Goal: Information Seeking & Learning: Learn about a topic

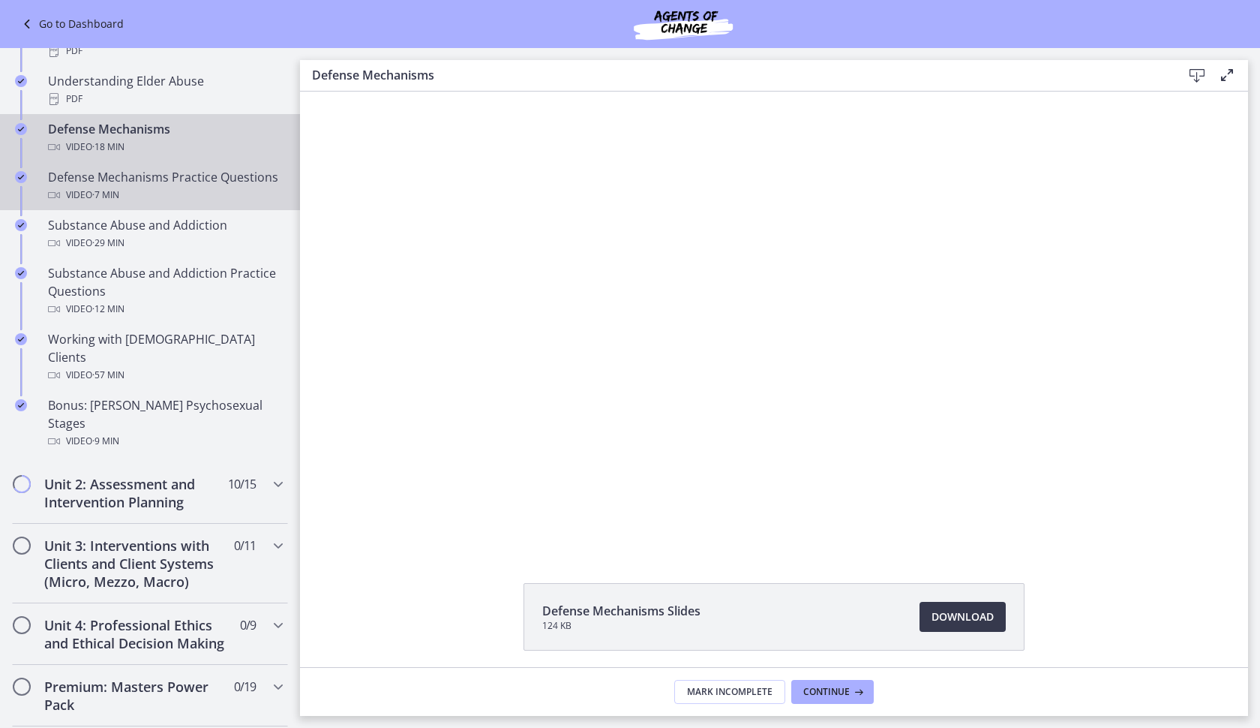
scroll to position [900, 0]
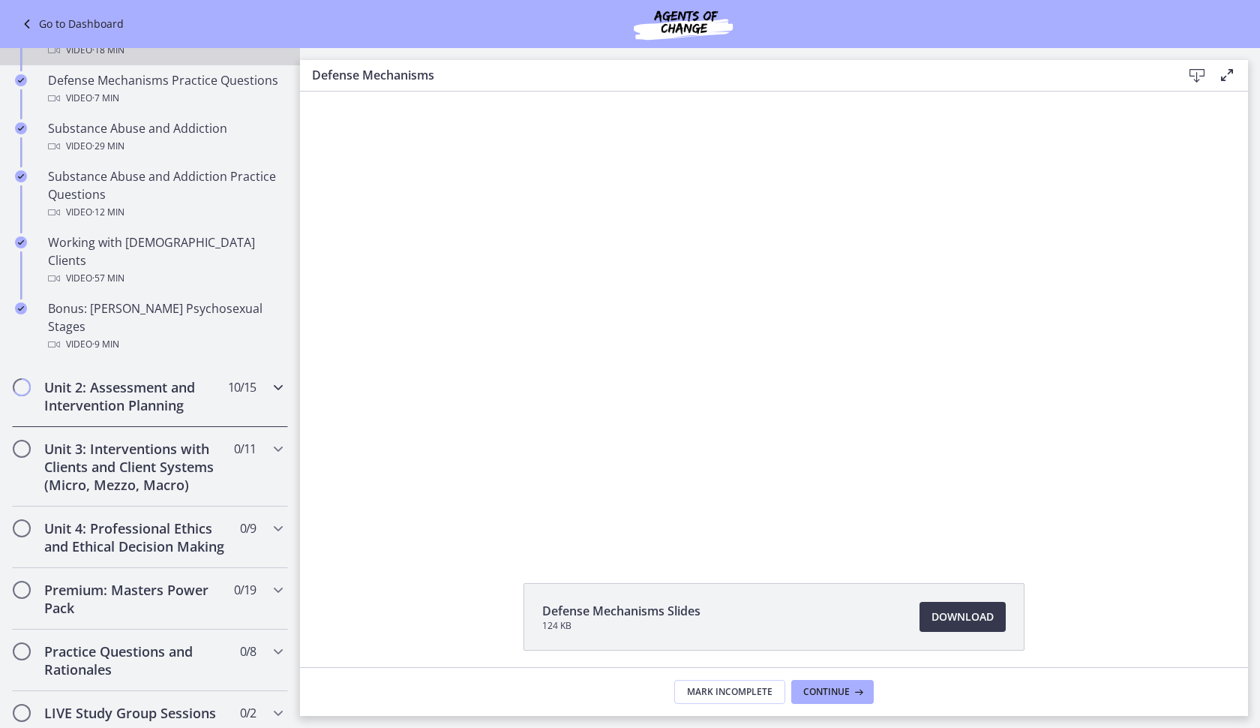
click at [186, 378] on h2 "Unit 2: Assessment and Intervention Planning" at bounding box center [135, 396] width 183 height 36
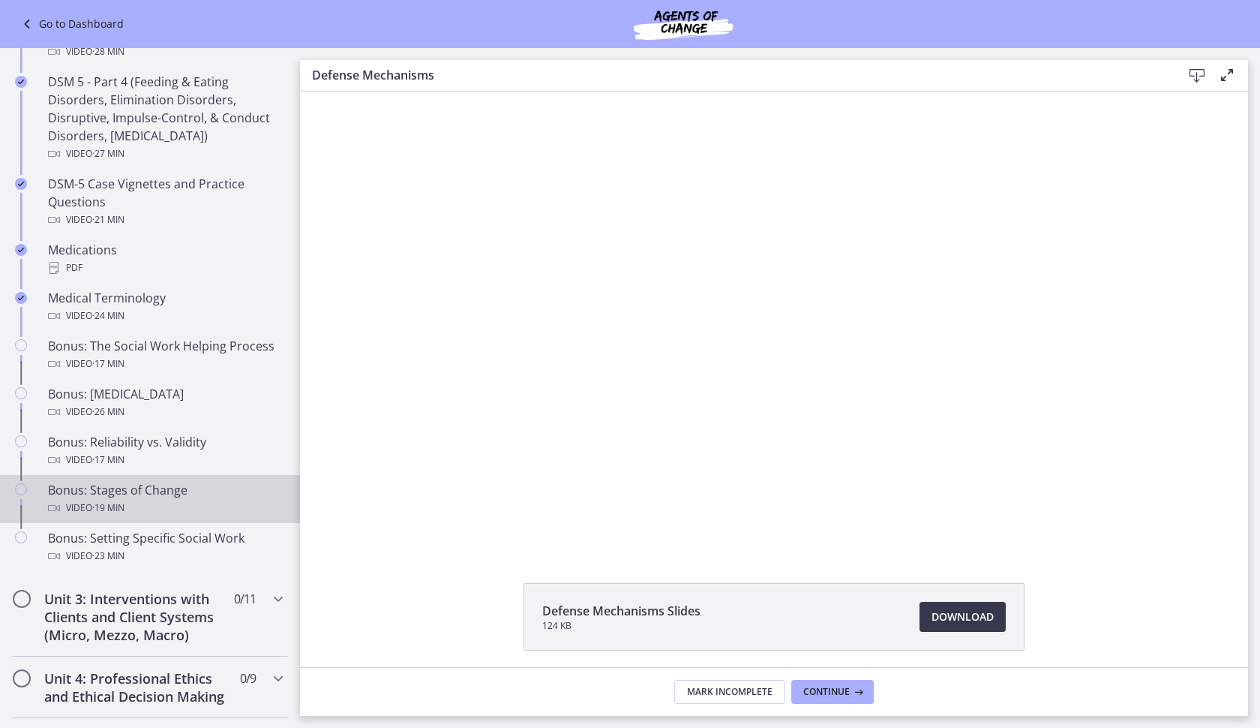
scroll to position [1020, 0]
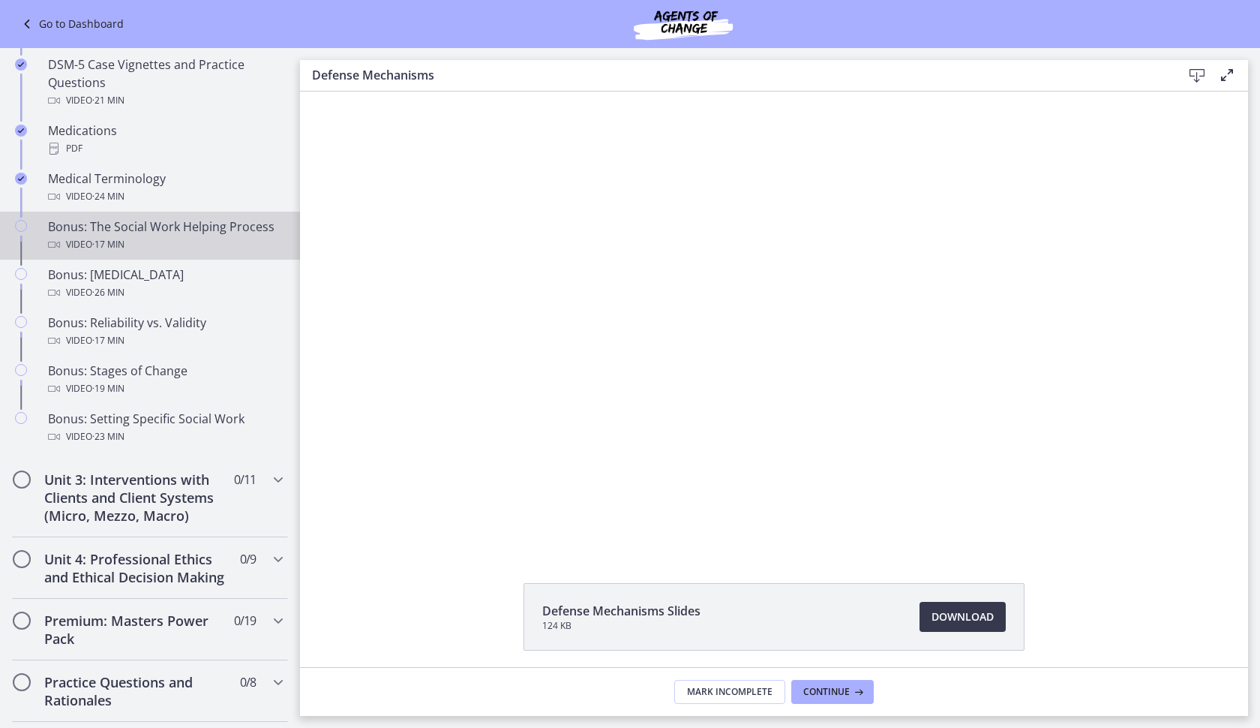
click at [160, 245] on div "Video · 17 min" at bounding box center [165, 245] width 234 height 18
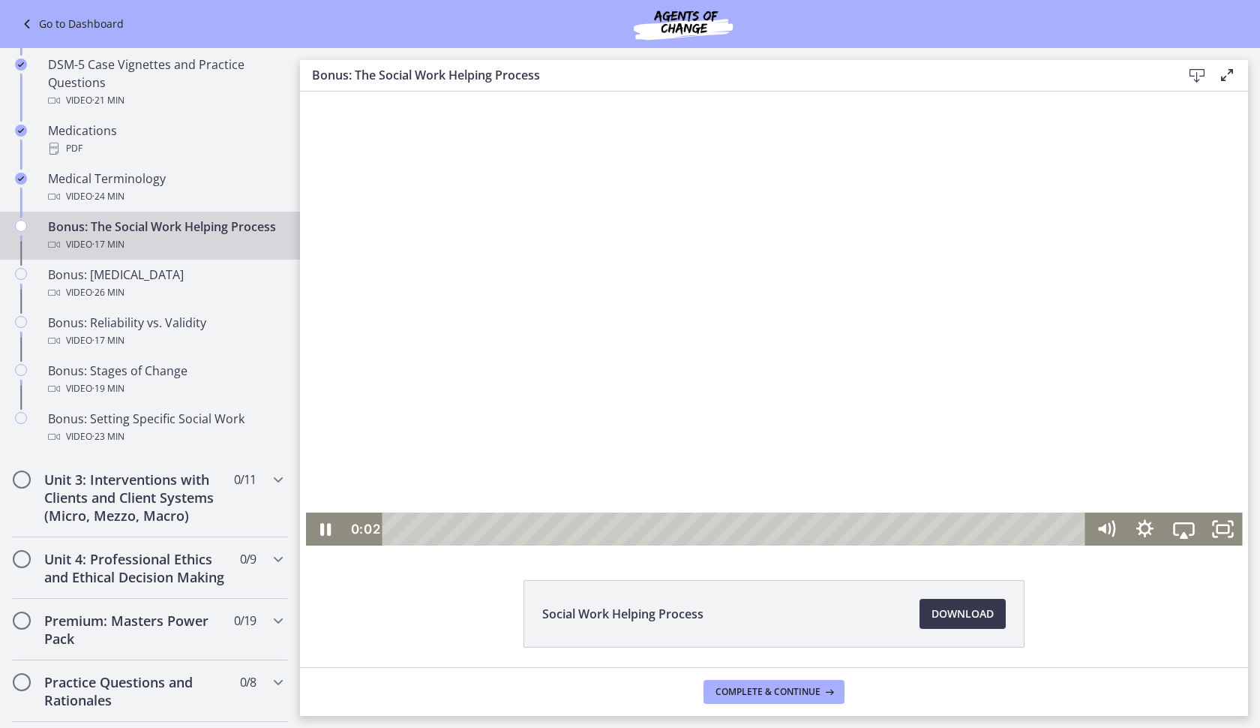
click at [536, 335] on div at bounding box center [774, 317] width 937 height 457
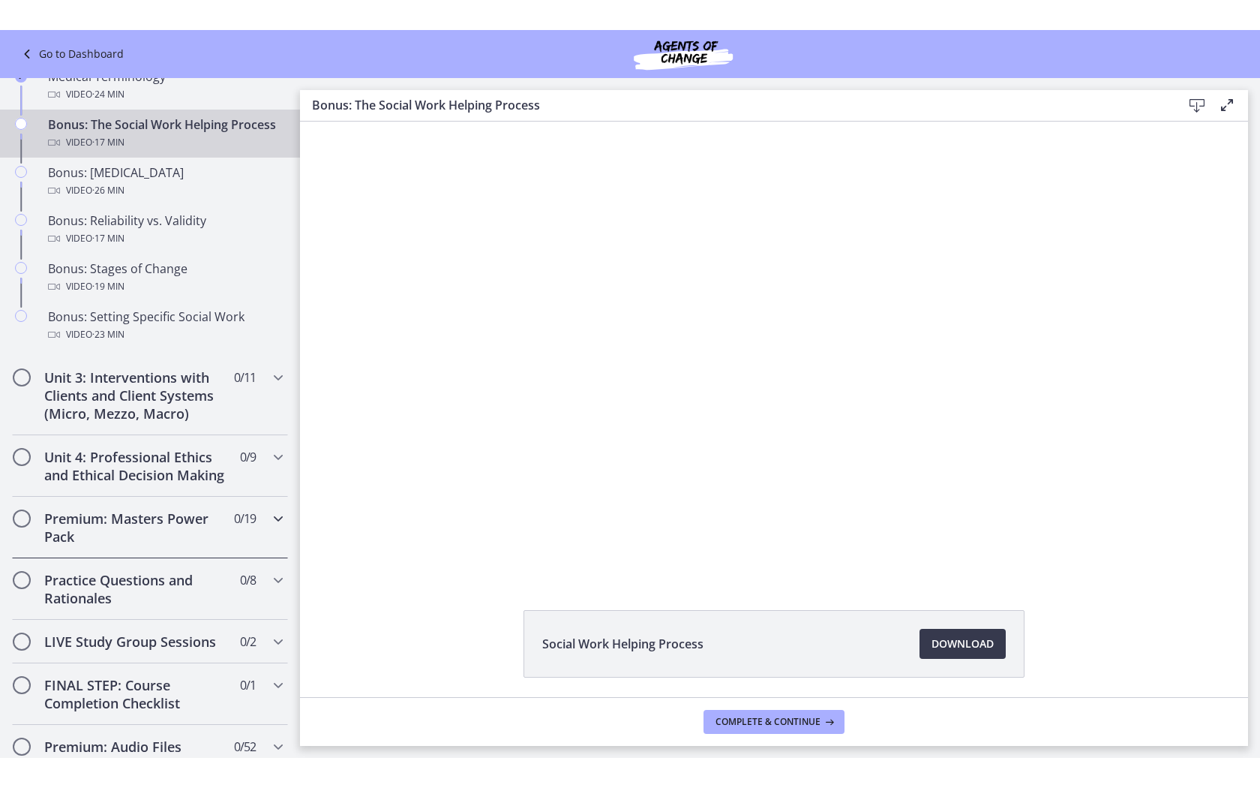
scroll to position [978, 0]
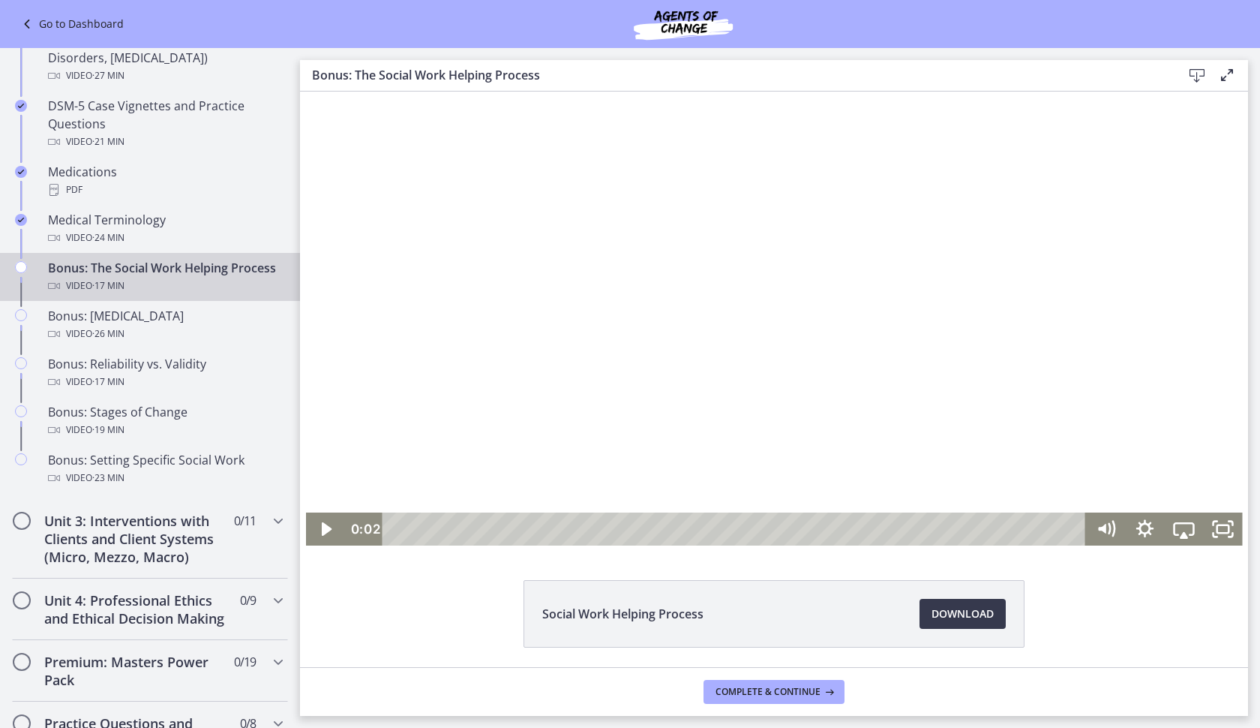
click at [791, 353] on div at bounding box center [774, 317] width 937 height 457
click at [1218, 530] on icon "Fullscreen" at bounding box center [1223, 529] width 47 height 40
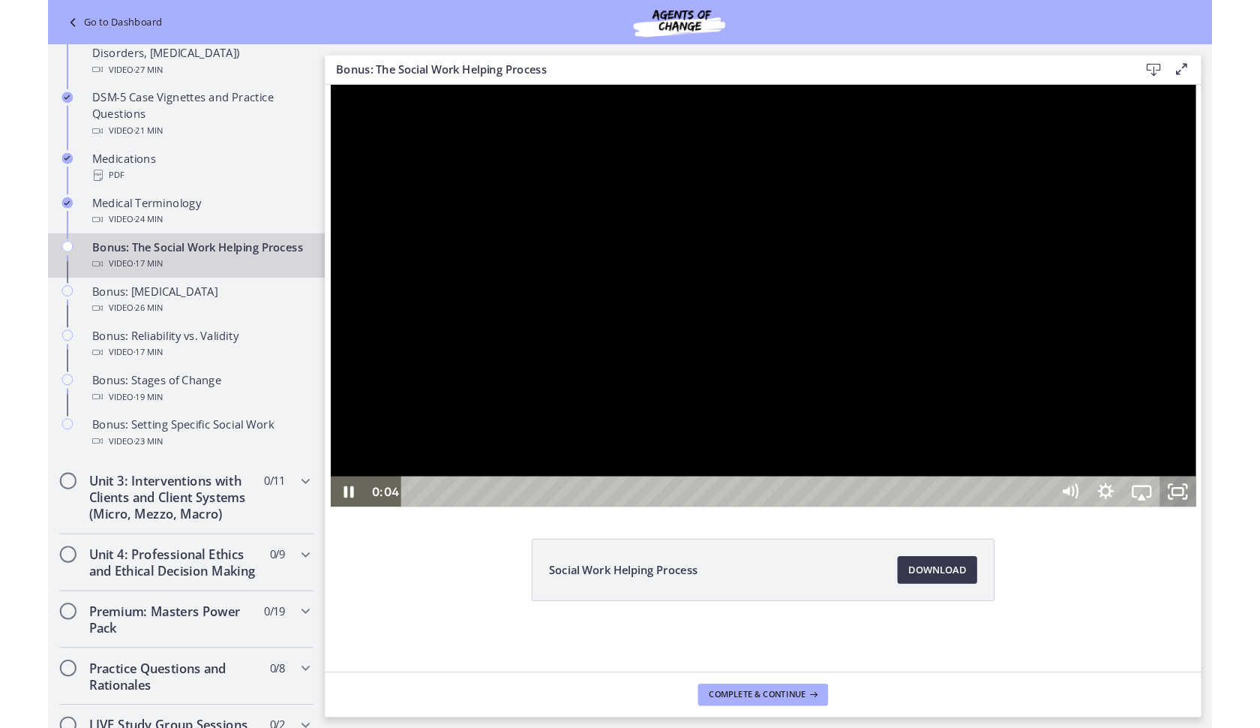
scroll to position [0, 0]
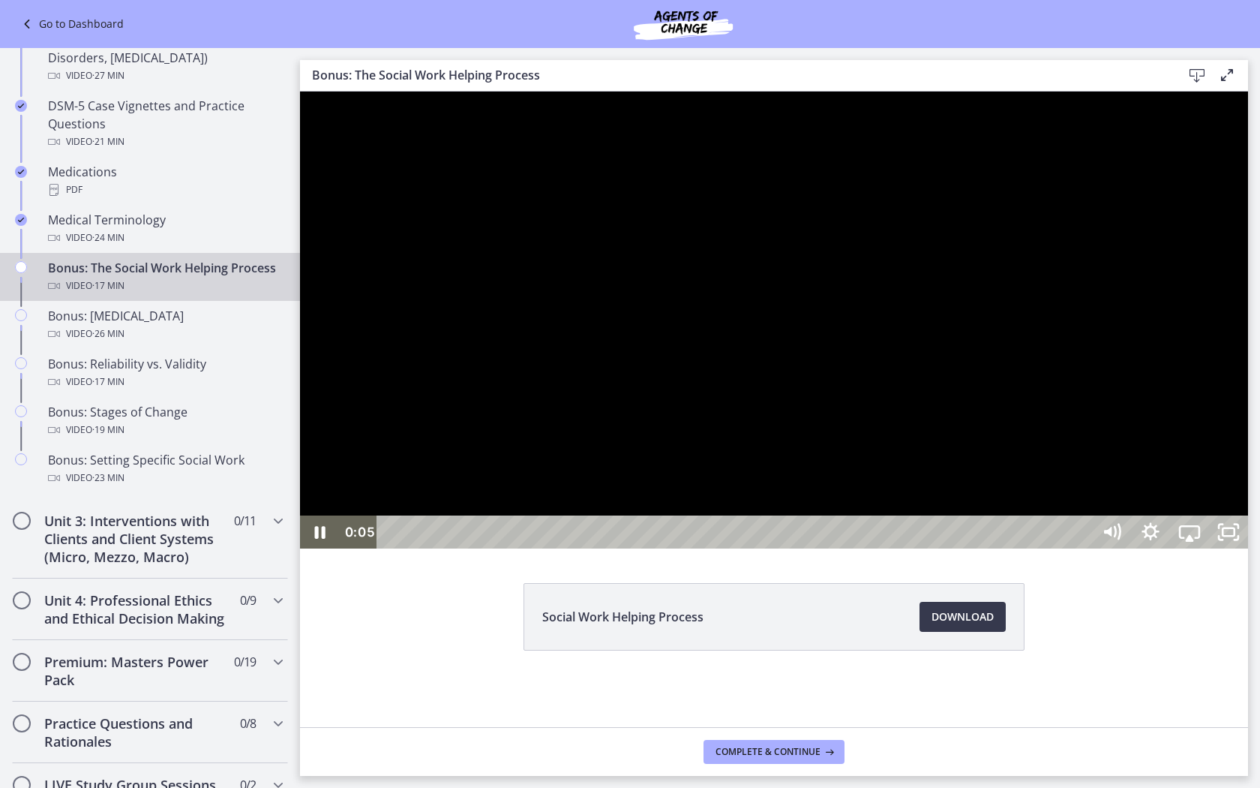
click at [1031, 452] on div at bounding box center [774, 320] width 948 height 457
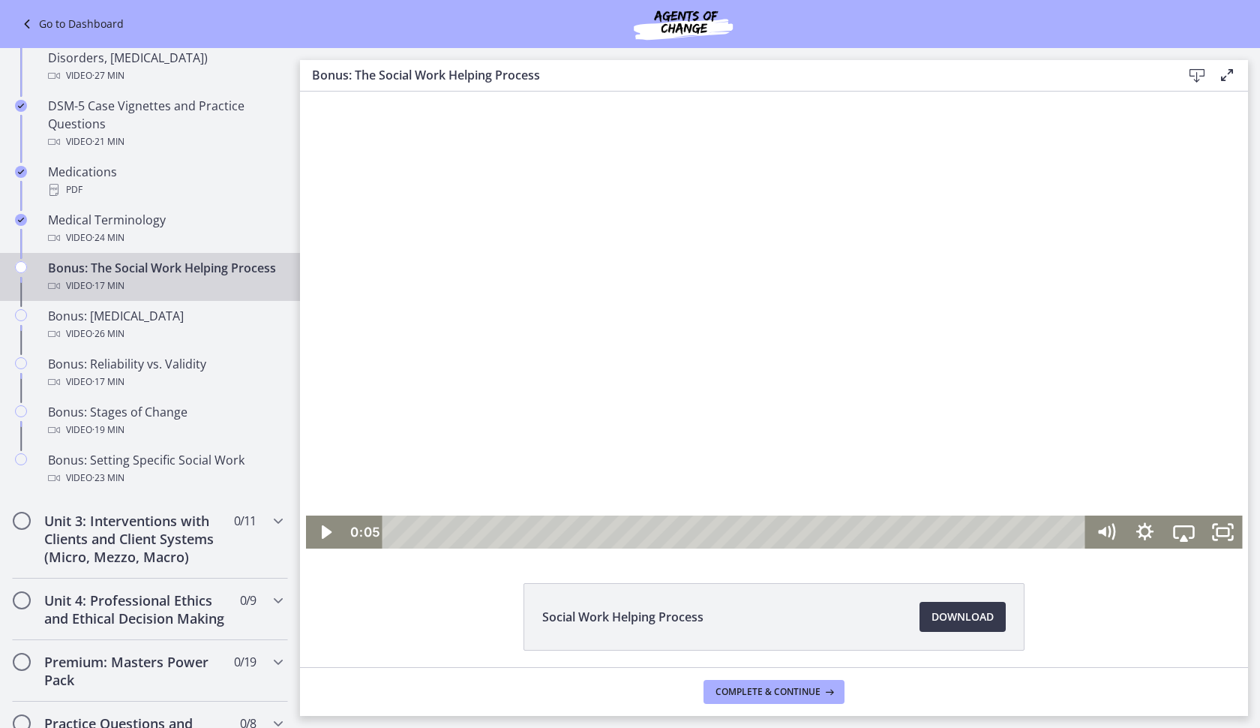
click at [712, 275] on div at bounding box center [774, 320] width 937 height 457
click at [1215, 527] on icon "Fullscreen" at bounding box center [1222, 531] width 39 height 33
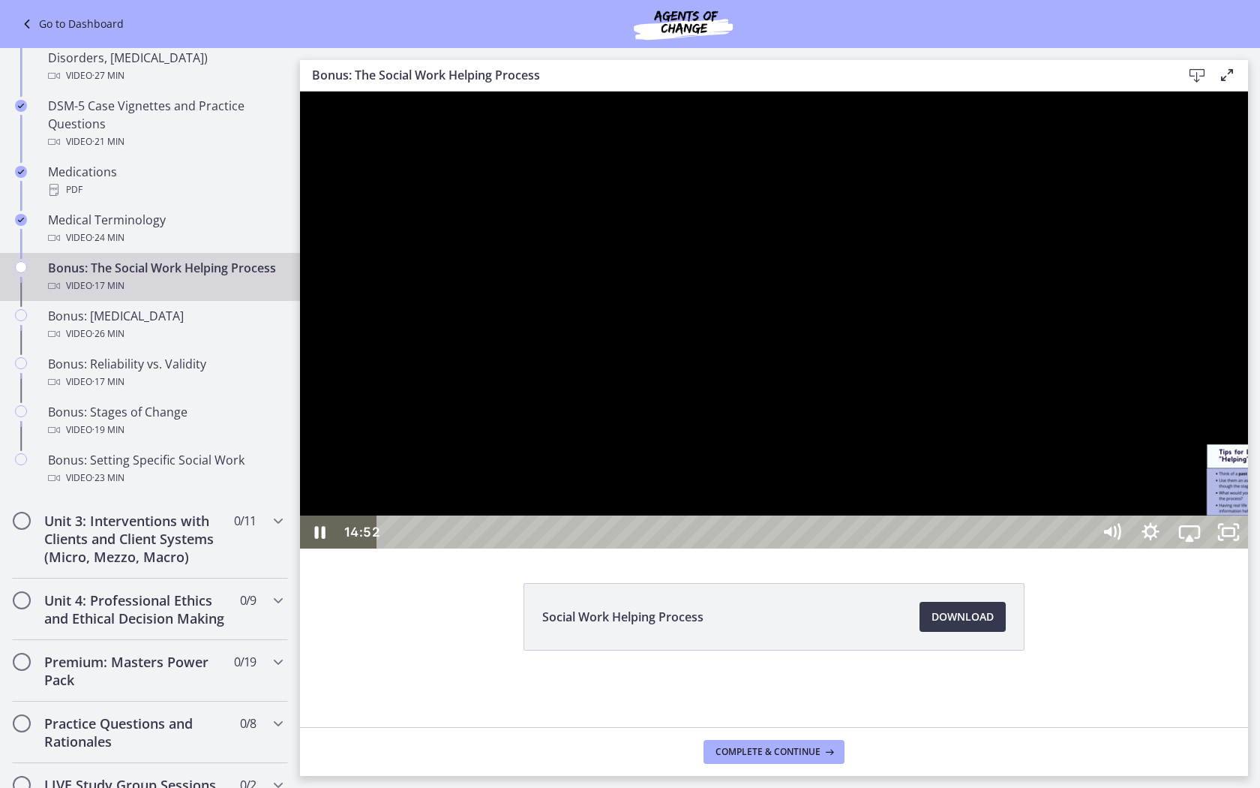
click at [1083, 548] on div "14:52" at bounding box center [737, 531] width 692 height 33
click at [1083, 548] on div "14:36" at bounding box center [737, 531] width 692 height 33
click at [1083, 548] on div "16:11" at bounding box center [737, 531] width 692 height 33
click at [1248, 548] on icon "Unfullscreen" at bounding box center [1228, 531] width 39 height 33
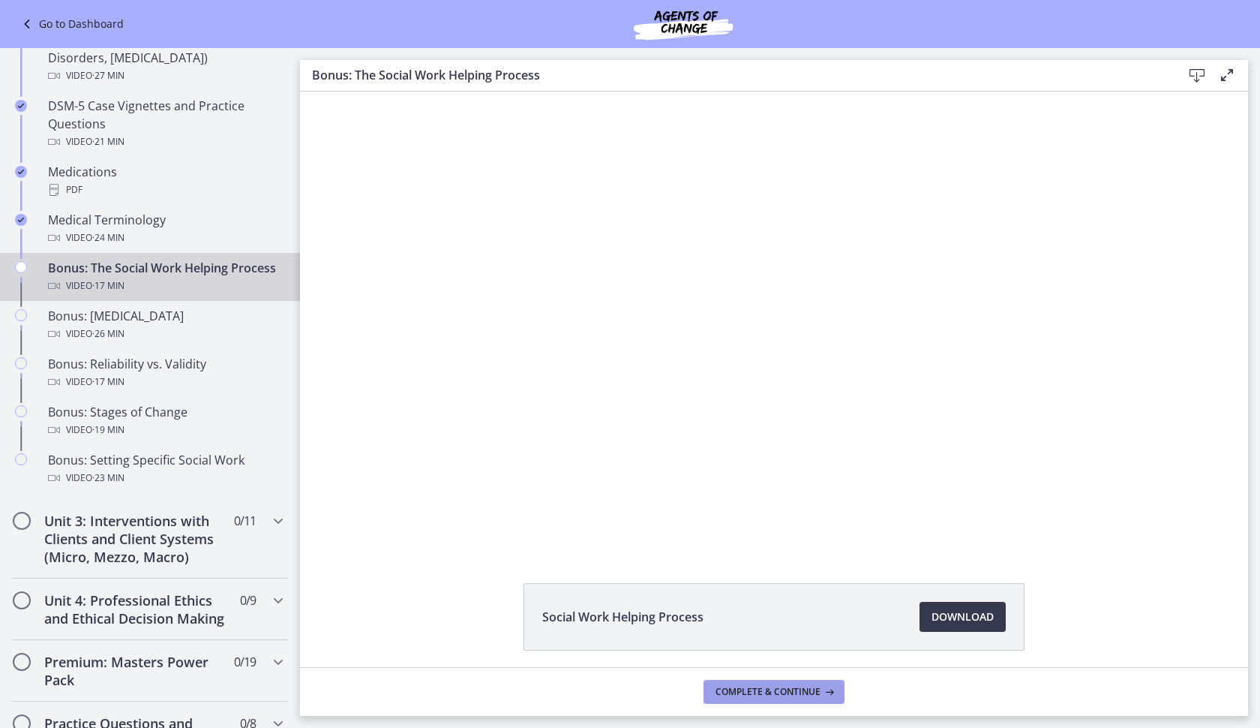
click at [770, 697] on span "Complete & continue" at bounding box center [768, 692] width 105 height 12
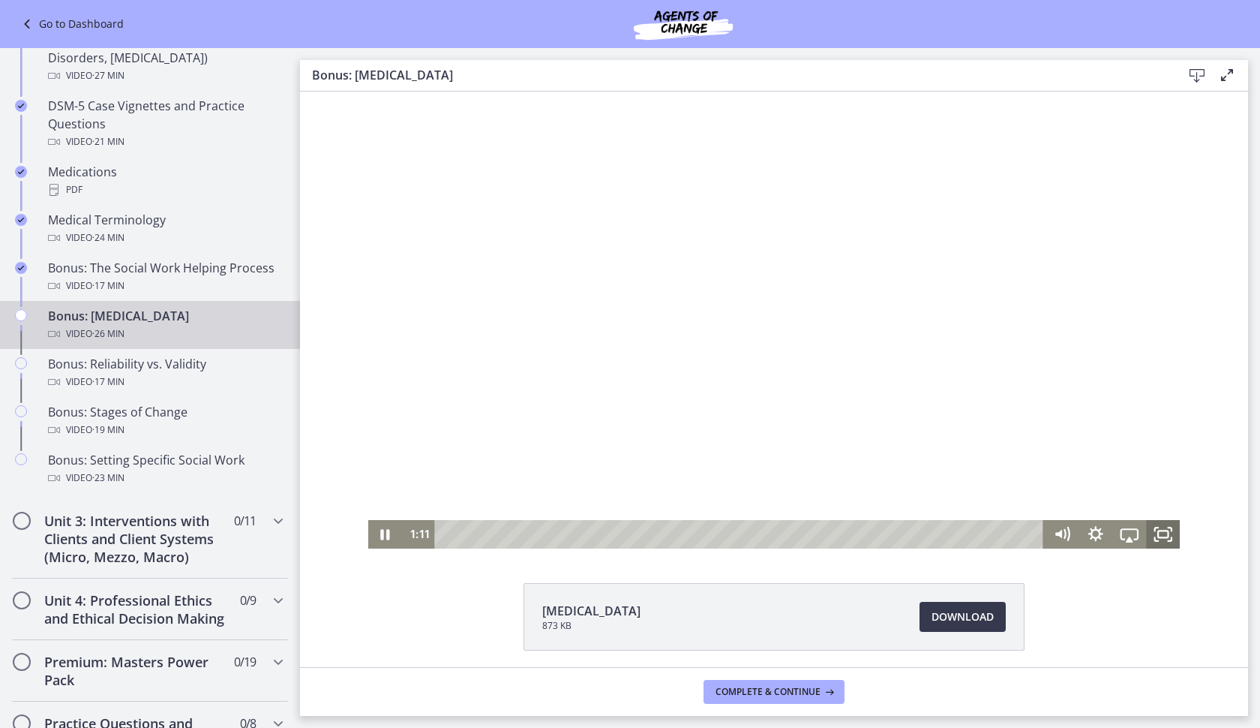
click at [1164, 530] on icon "Fullscreen" at bounding box center [1163, 534] width 34 height 29
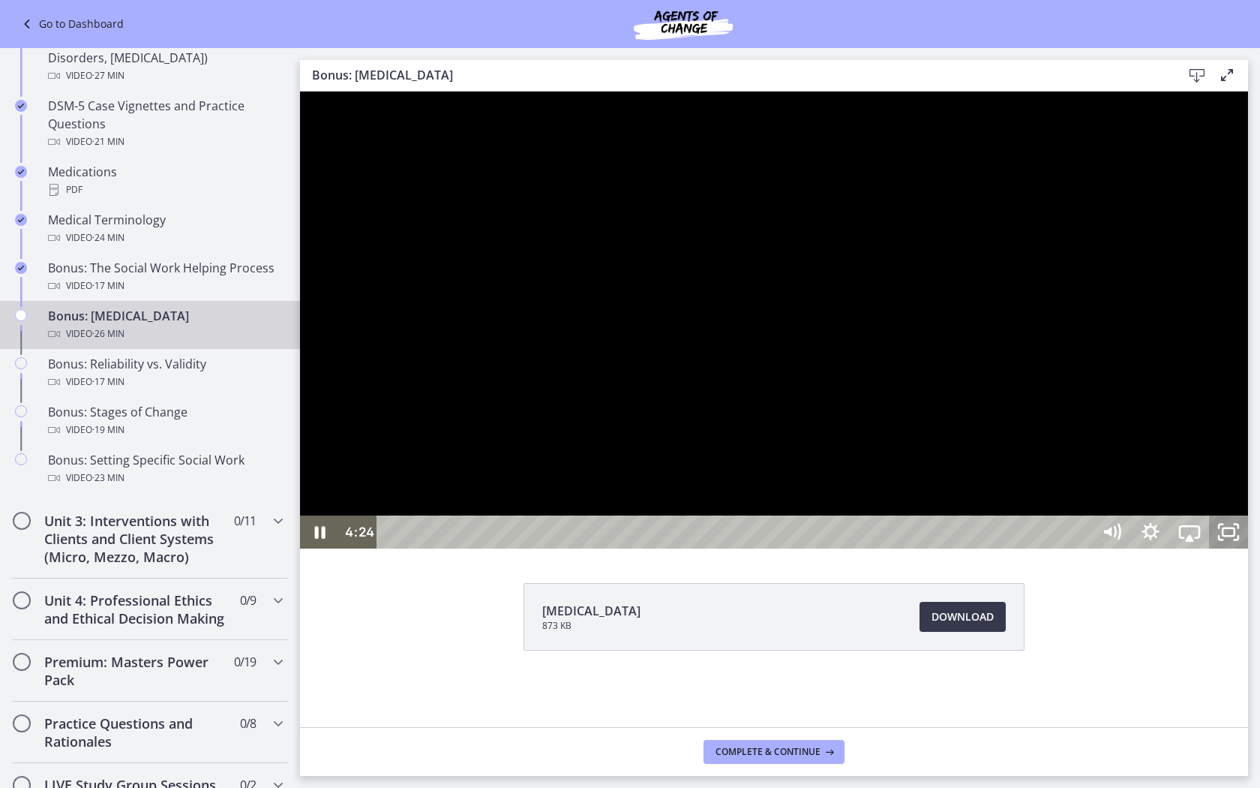
click at [1248, 548] on icon "Unfullscreen" at bounding box center [1228, 531] width 39 height 33
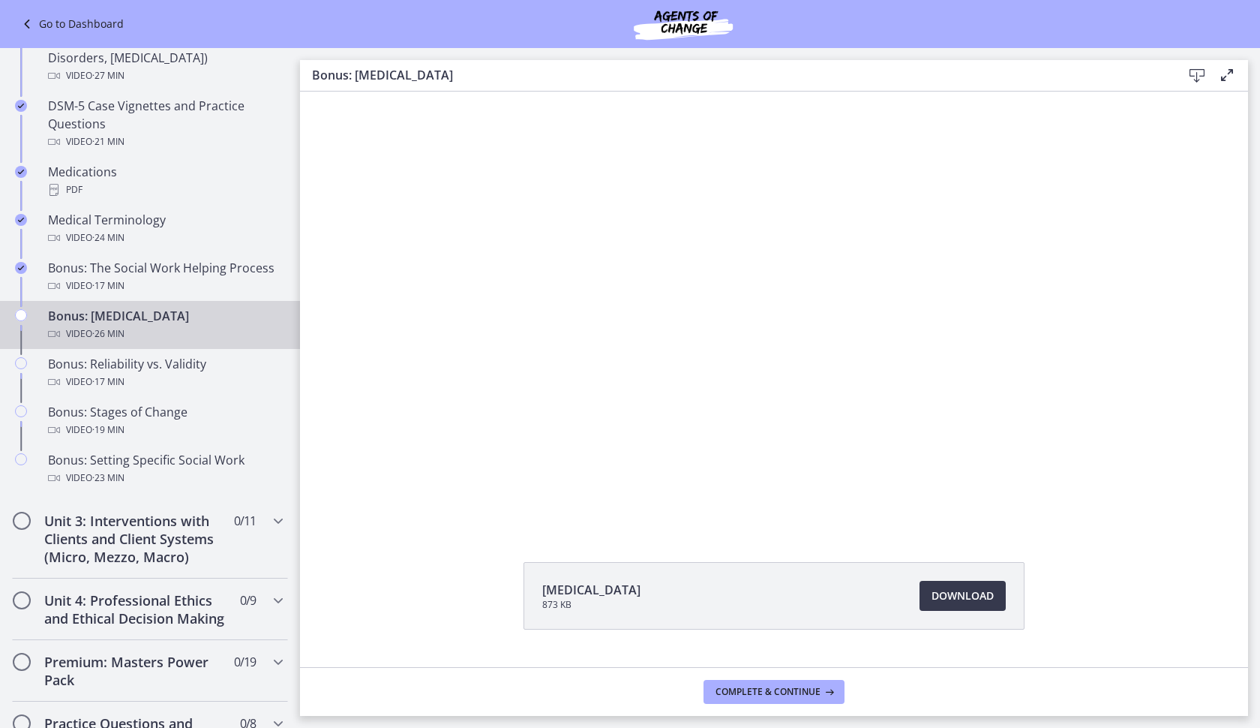
scroll to position [48, 0]
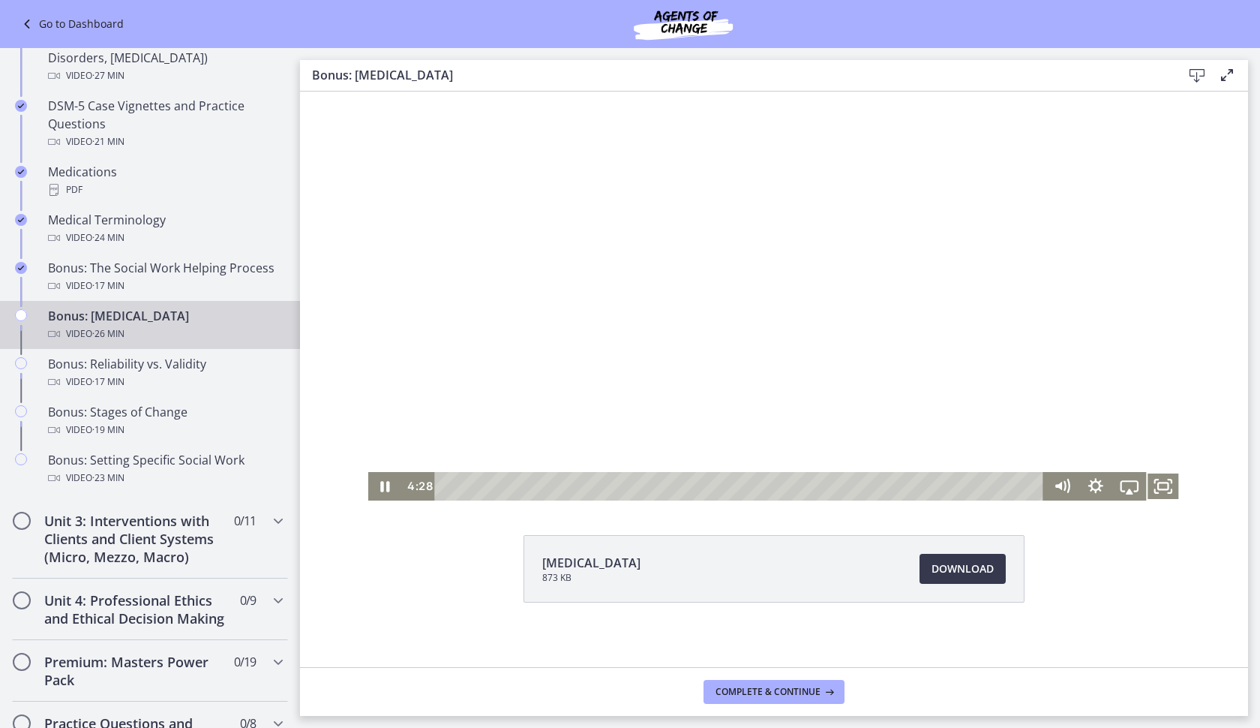
click at [651, 332] on div at bounding box center [774, 272] width 812 height 457
